Goal: Browse casually: Explore the website without a specific task or goal

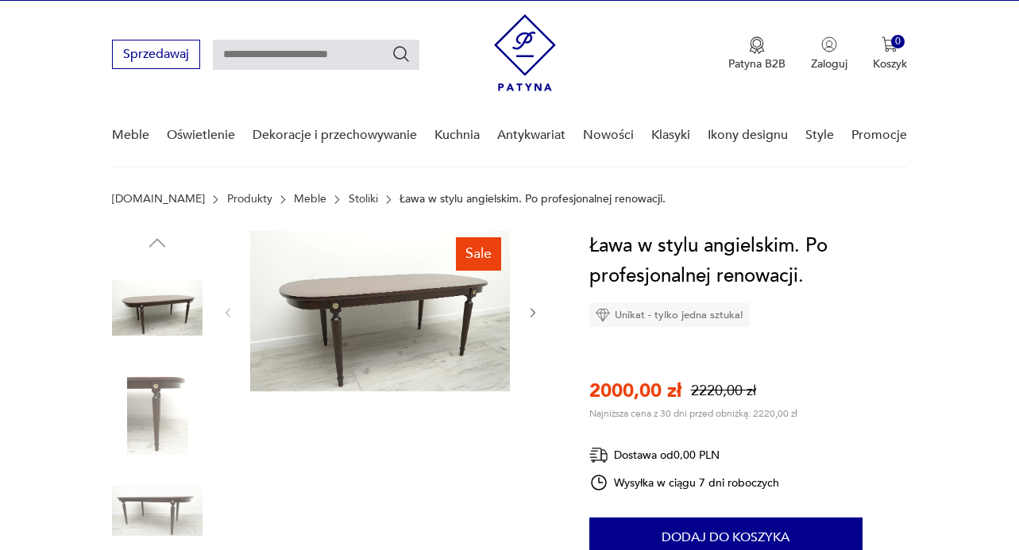
click at [145, 289] on img at bounding box center [157, 308] width 91 height 91
click at [401, 330] on img at bounding box center [380, 311] width 260 height 160
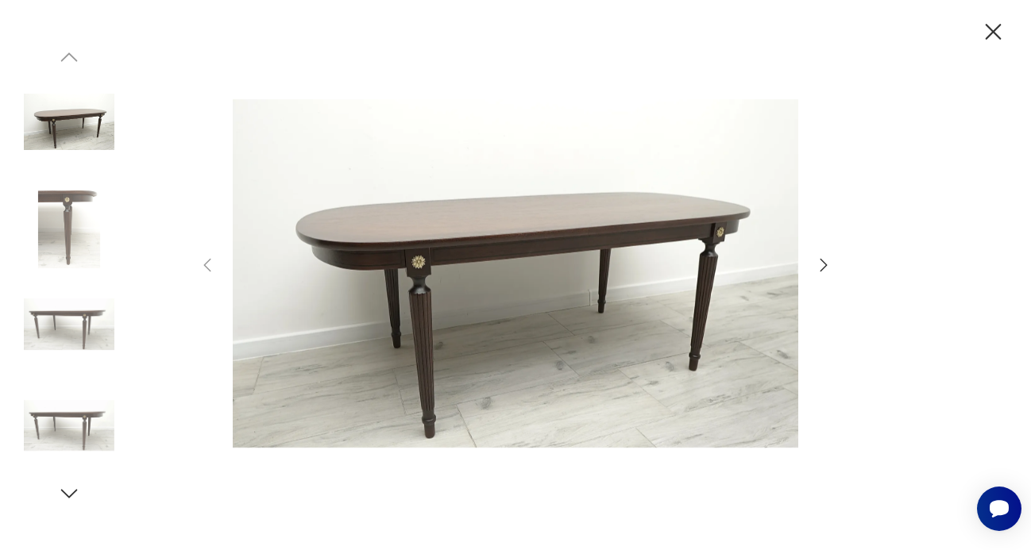
click at [831, 268] on icon "button" at bounding box center [823, 265] width 19 height 19
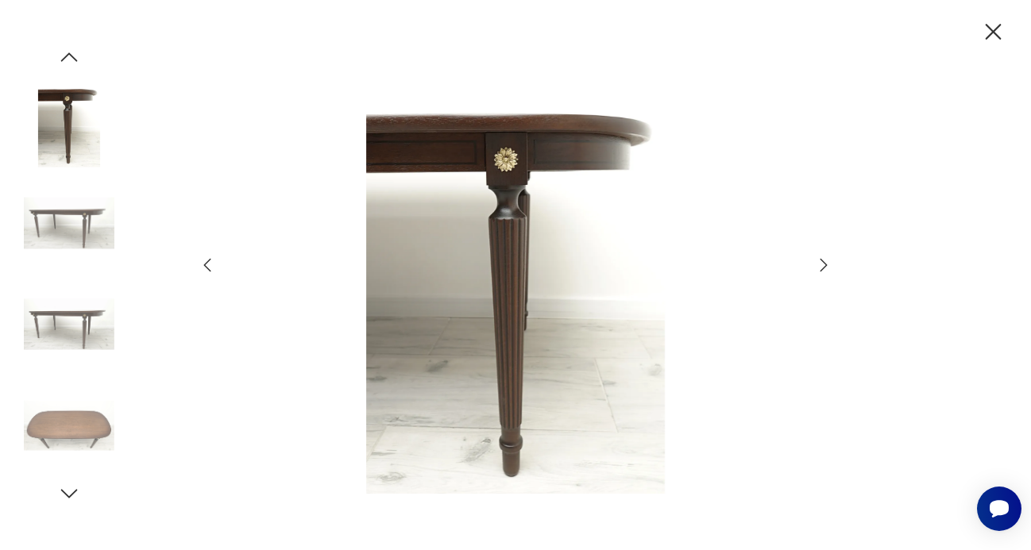
click at [831, 268] on icon "button" at bounding box center [823, 265] width 19 height 19
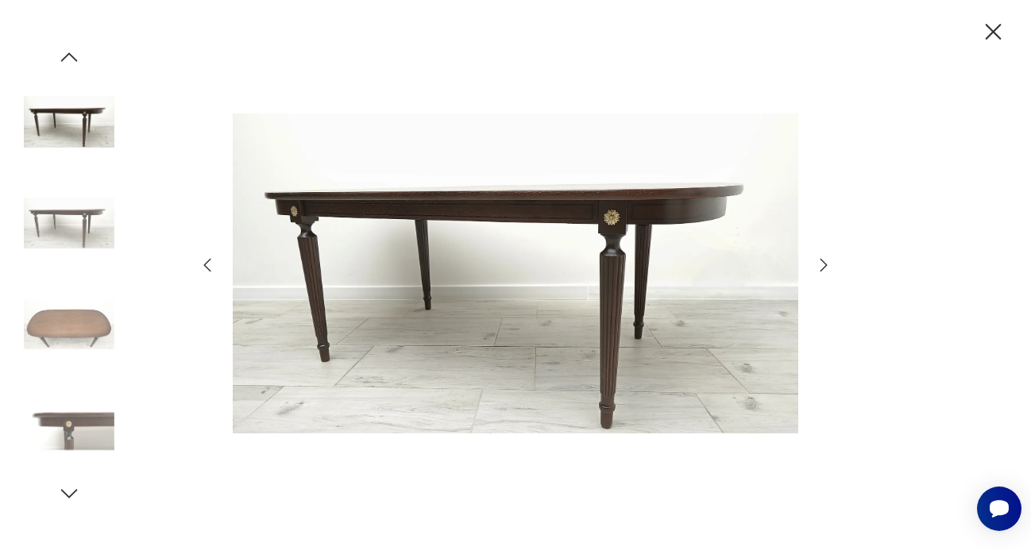
click at [831, 268] on icon "button" at bounding box center [823, 265] width 19 height 19
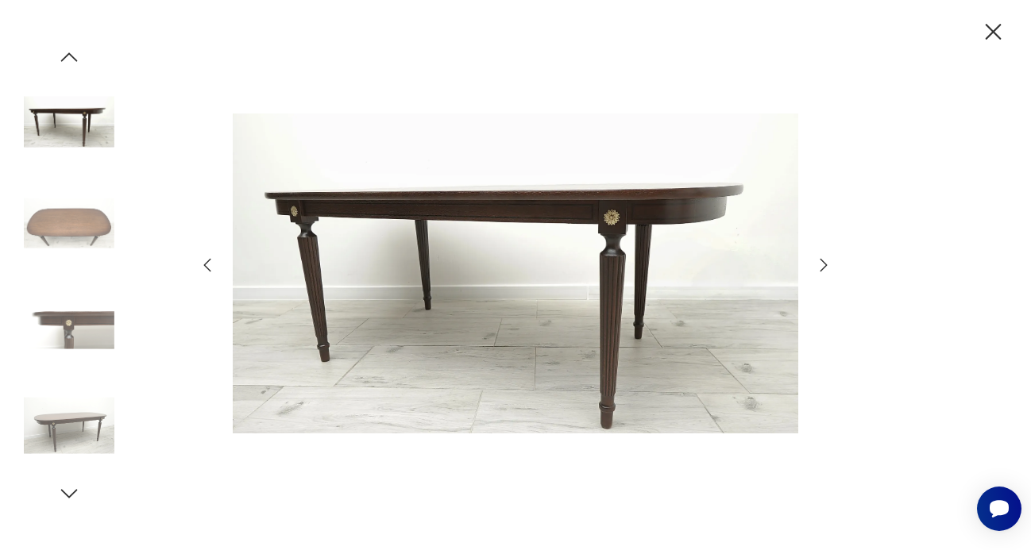
click at [831, 268] on icon "button" at bounding box center [823, 265] width 19 height 19
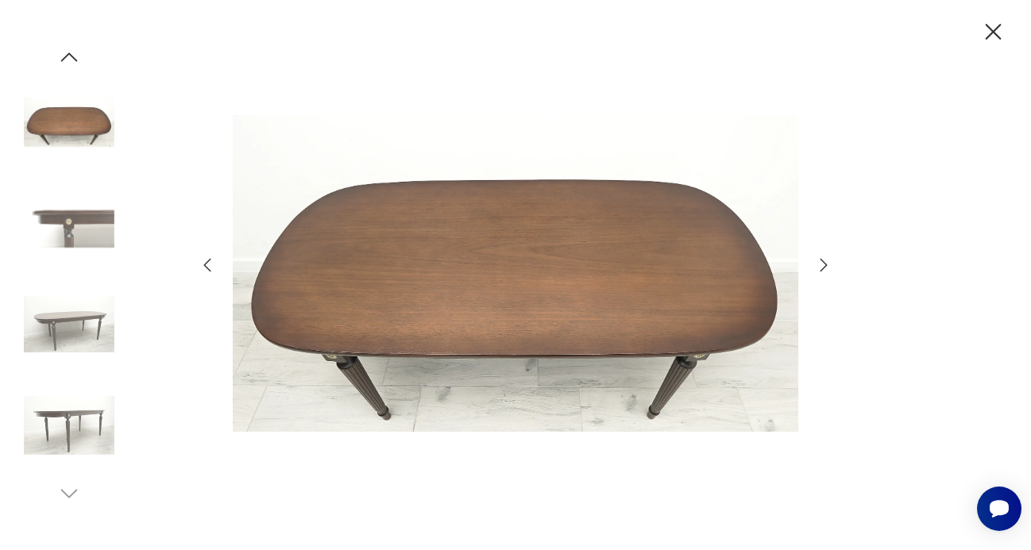
click at [831, 268] on icon "button" at bounding box center [823, 265] width 19 height 19
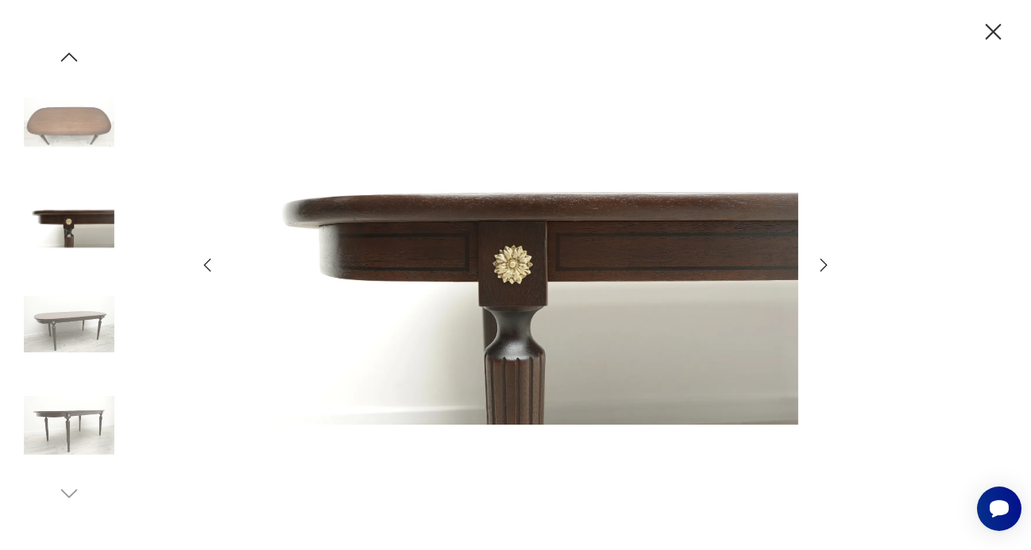
click at [831, 268] on icon "button" at bounding box center [823, 265] width 19 height 19
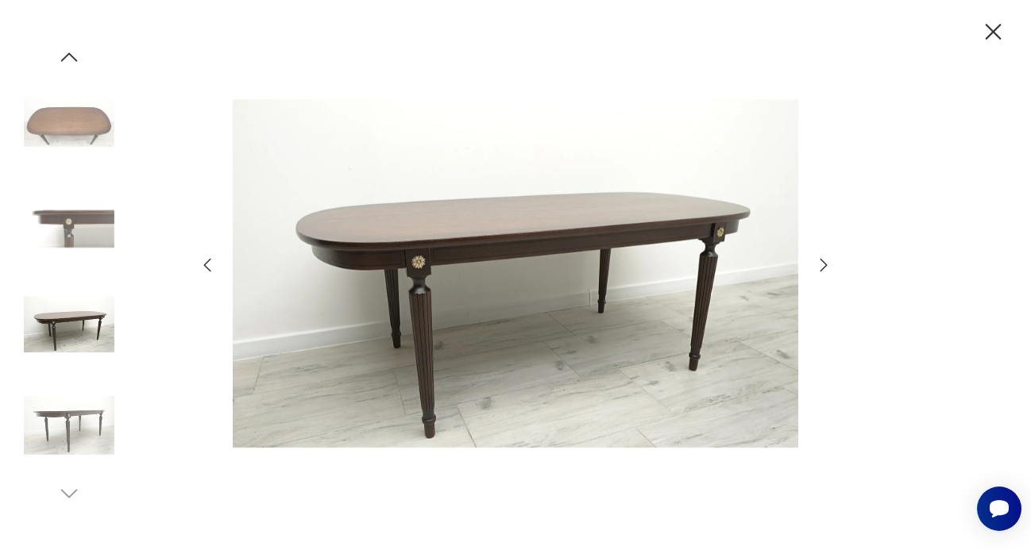
click at [831, 268] on icon "button" at bounding box center [823, 265] width 19 height 19
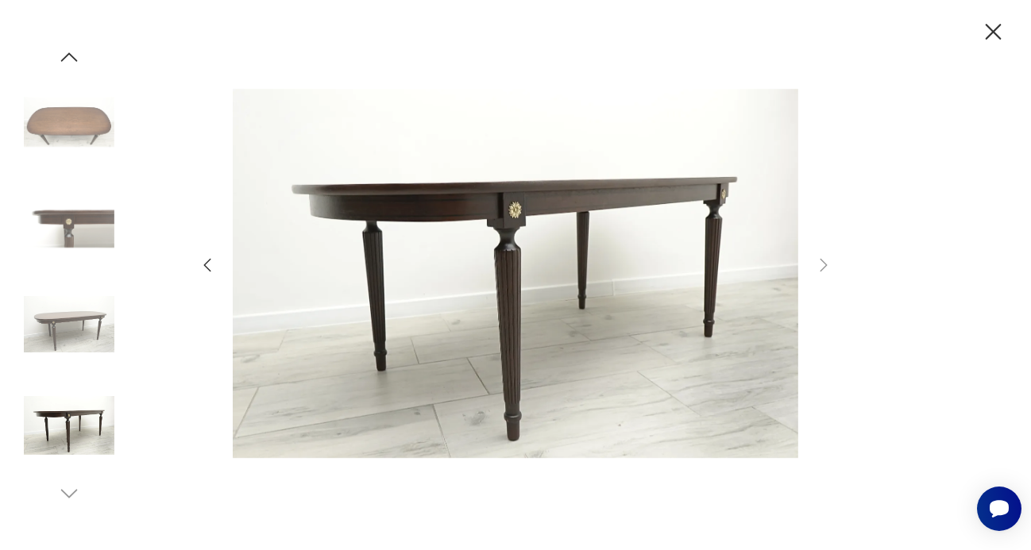
click at [995, 27] on icon "button" at bounding box center [993, 32] width 28 height 28
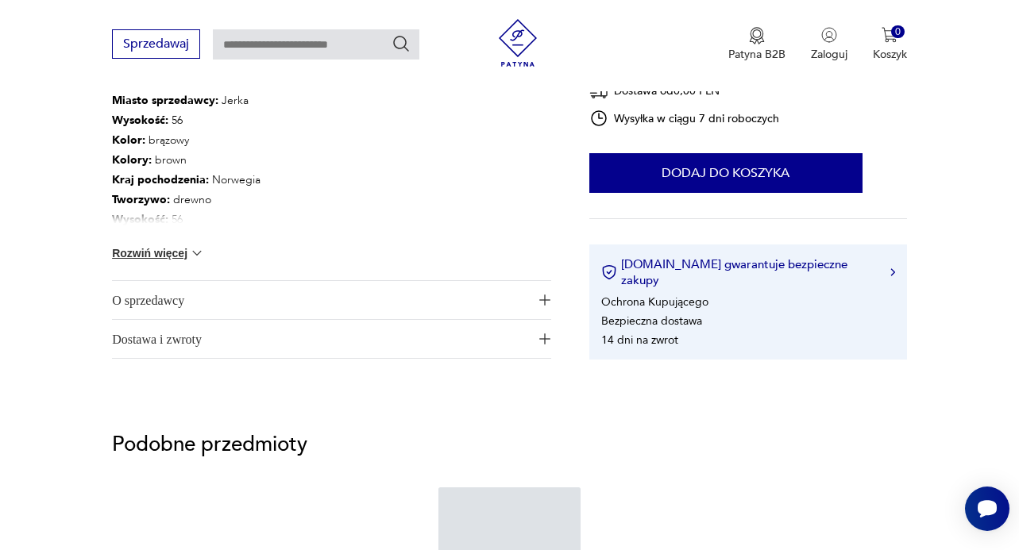
scroll to position [1065, 0]
